Goal: Navigation & Orientation: Find specific page/section

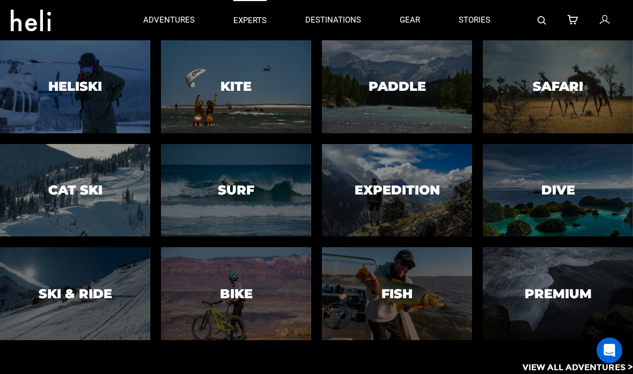
click at [252, 11] on link "experts" at bounding box center [250, 20] width 33 height 40
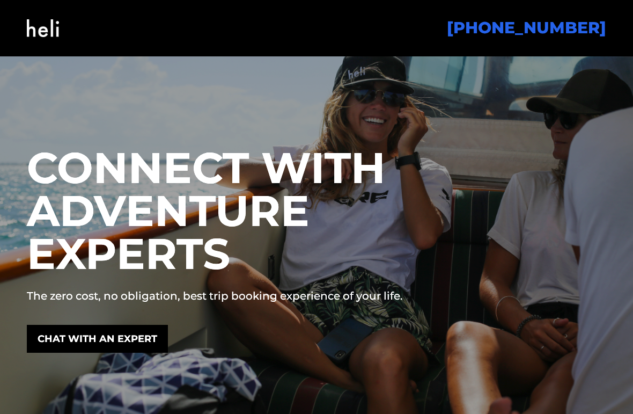
click at [48, 34] on img at bounding box center [43, 27] width 32 height 43
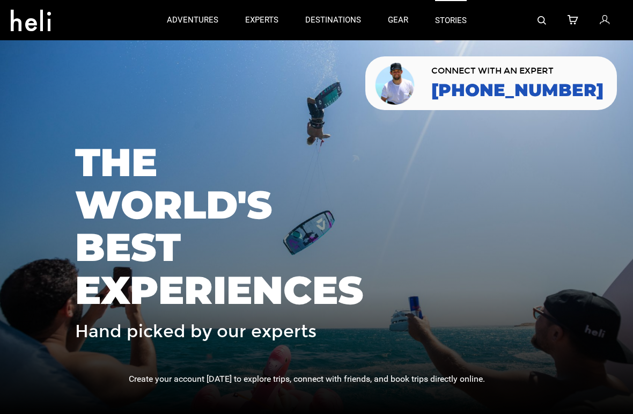
click at [459, 10] on link "stories" at bounding box center [451, 20] width 32 height 40
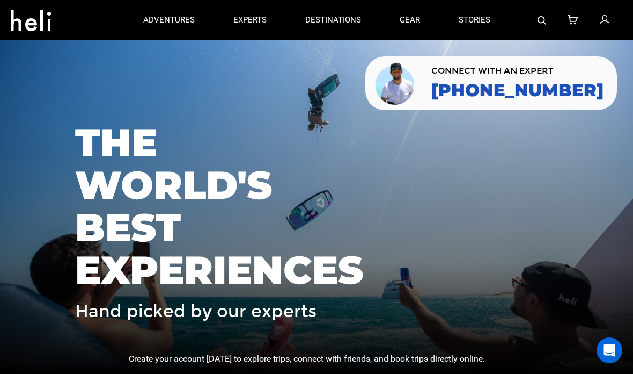
click at [379, 77] on div at bounding box center [316, 187] width 633 height 374
click at [606, 27] on link at bounding box center [606, 20] width 12 height 40
click at [487, 14] on link "stories" at bounding box center [475, 20] width 32 height 40
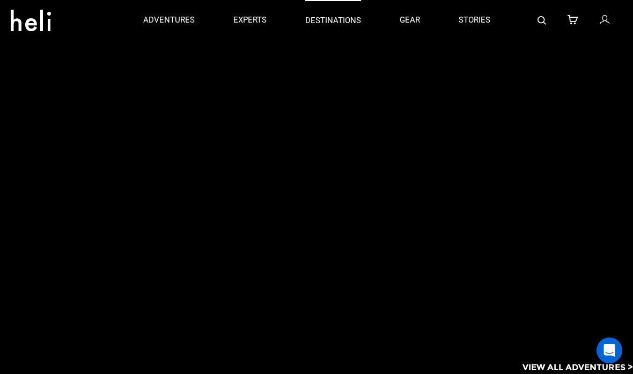
click at [330, 21] on p "destinations" at bounding box center [333, 20] width 56 height 11
click at [330, 23] on p "destinations" at bounding box center [333, 20] width 56 height 11
click at [330, 21] on p "destinations" at bounding box center [333, 20] width 56 height 11
